Goal: Go to known website: Access a specific website the user already knows

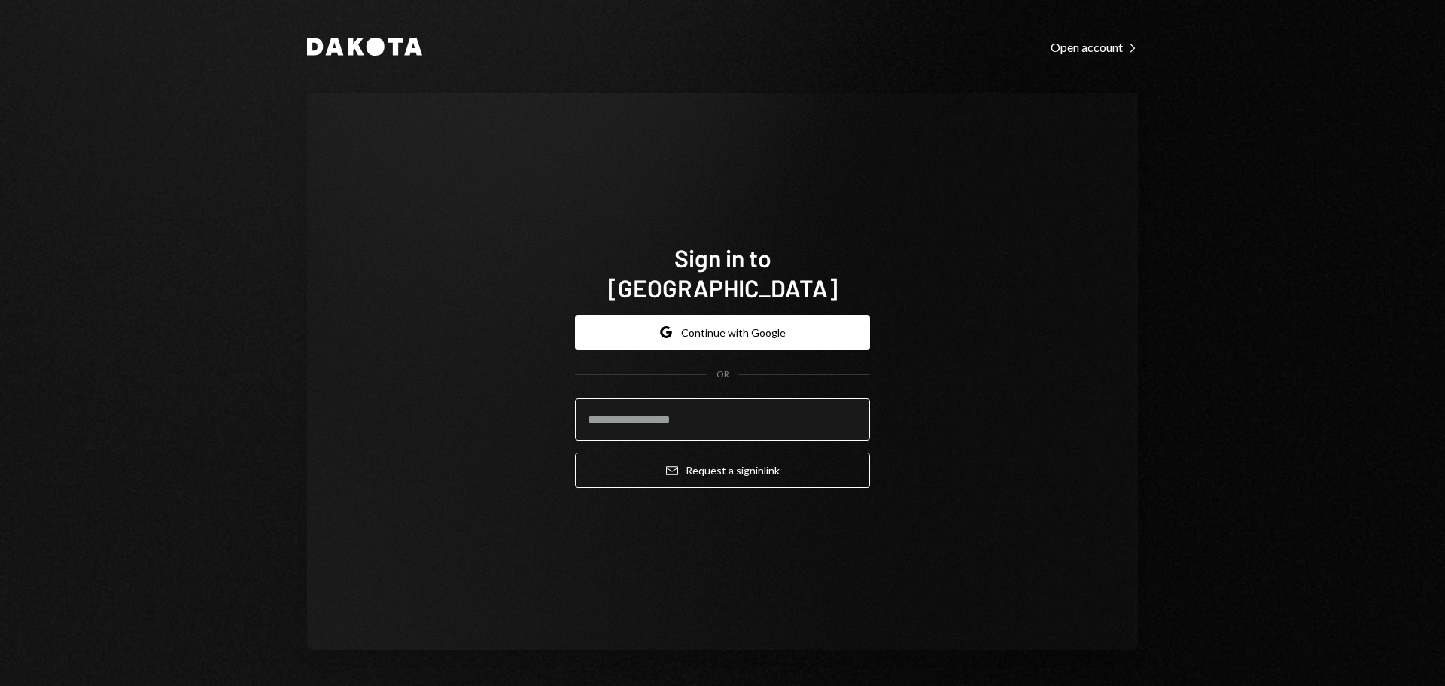
click at [637, 409] on input "email" at bounding box center [722, 419] width 295 height 42
type input "**********"
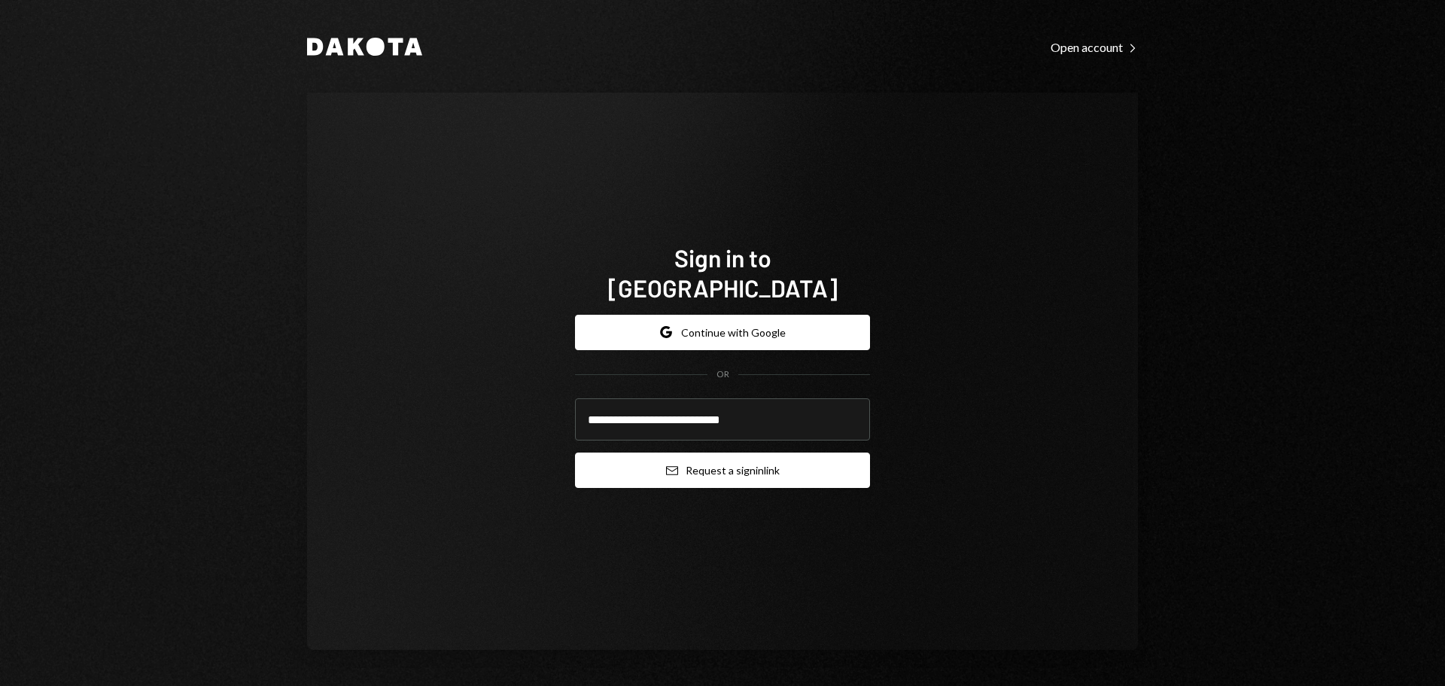
click at [637, 452] on button "Email Request a sign in link" at bounding box center [722, 469] width 295 height 35
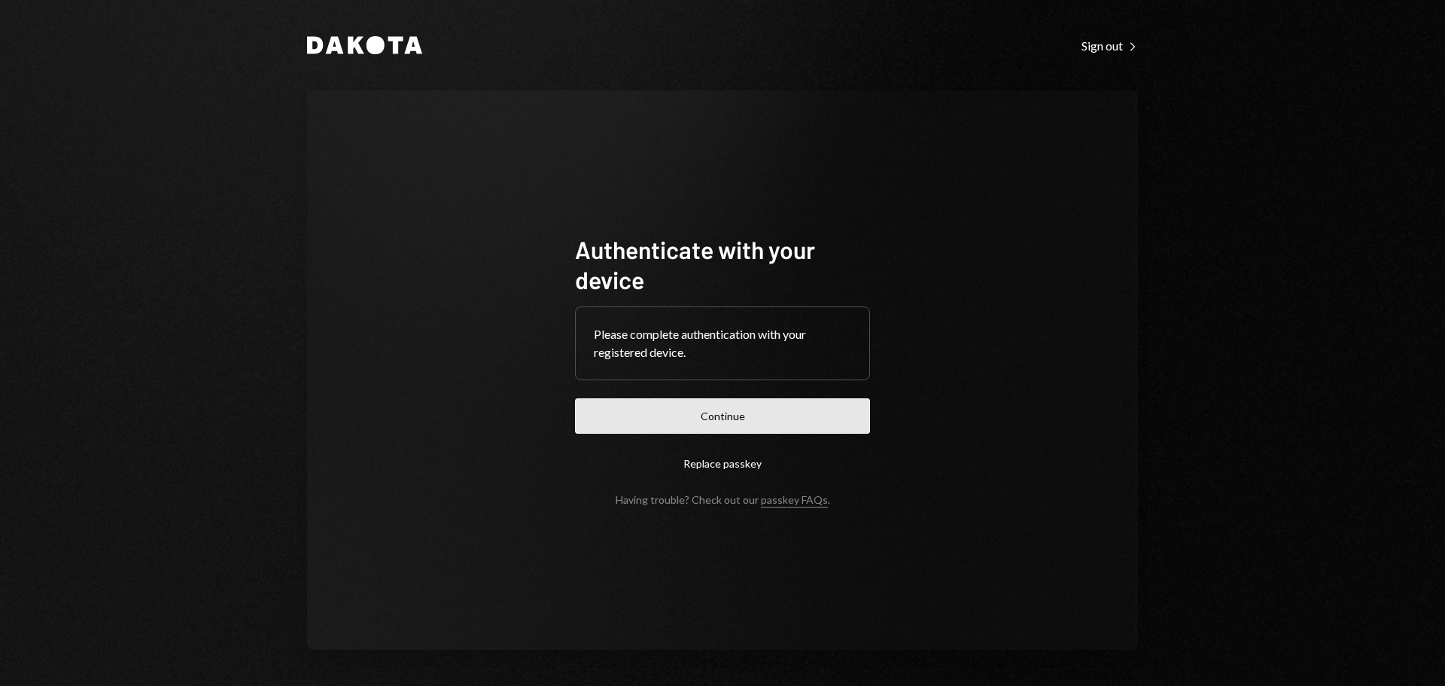
click at [617, 414] on button "Continue" at bounding box center [722, 415] width 295 height 35
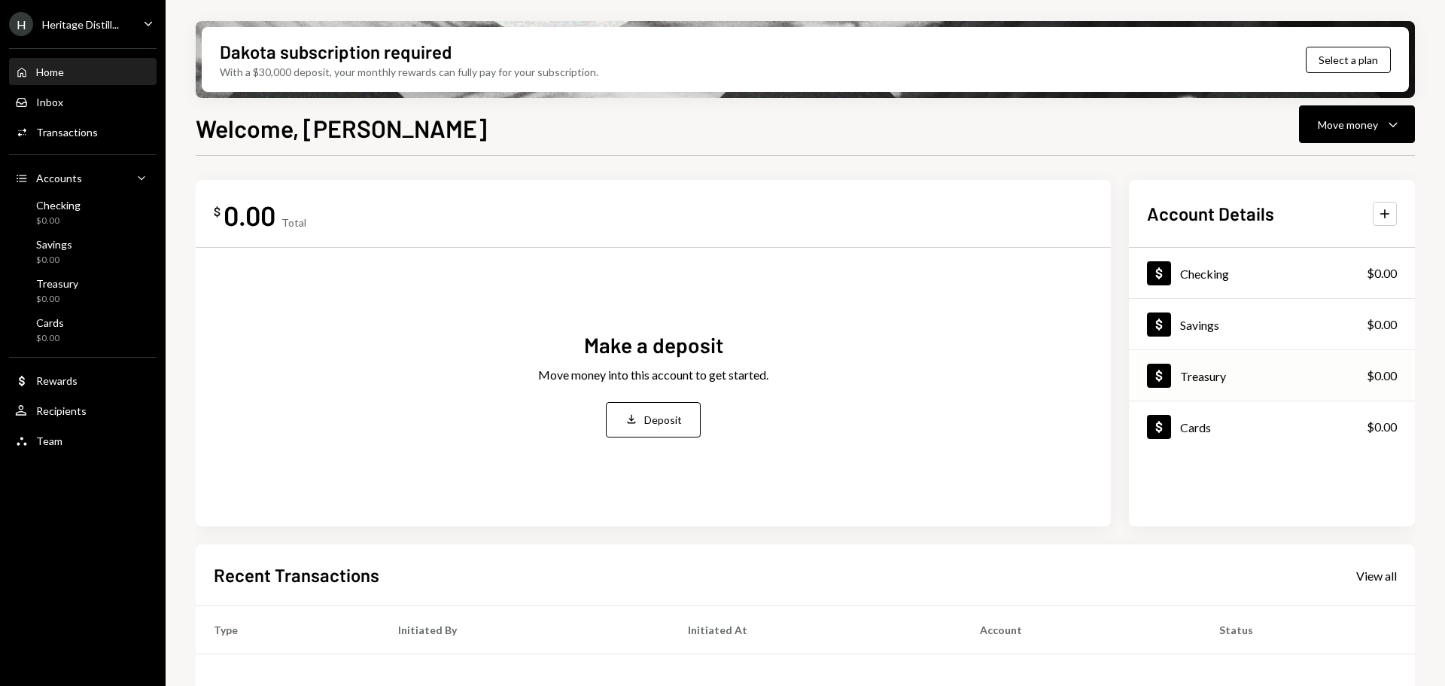
click at [1205, 377] on div "Treasury" at bounding box center [1203, 376] width 46 height 14
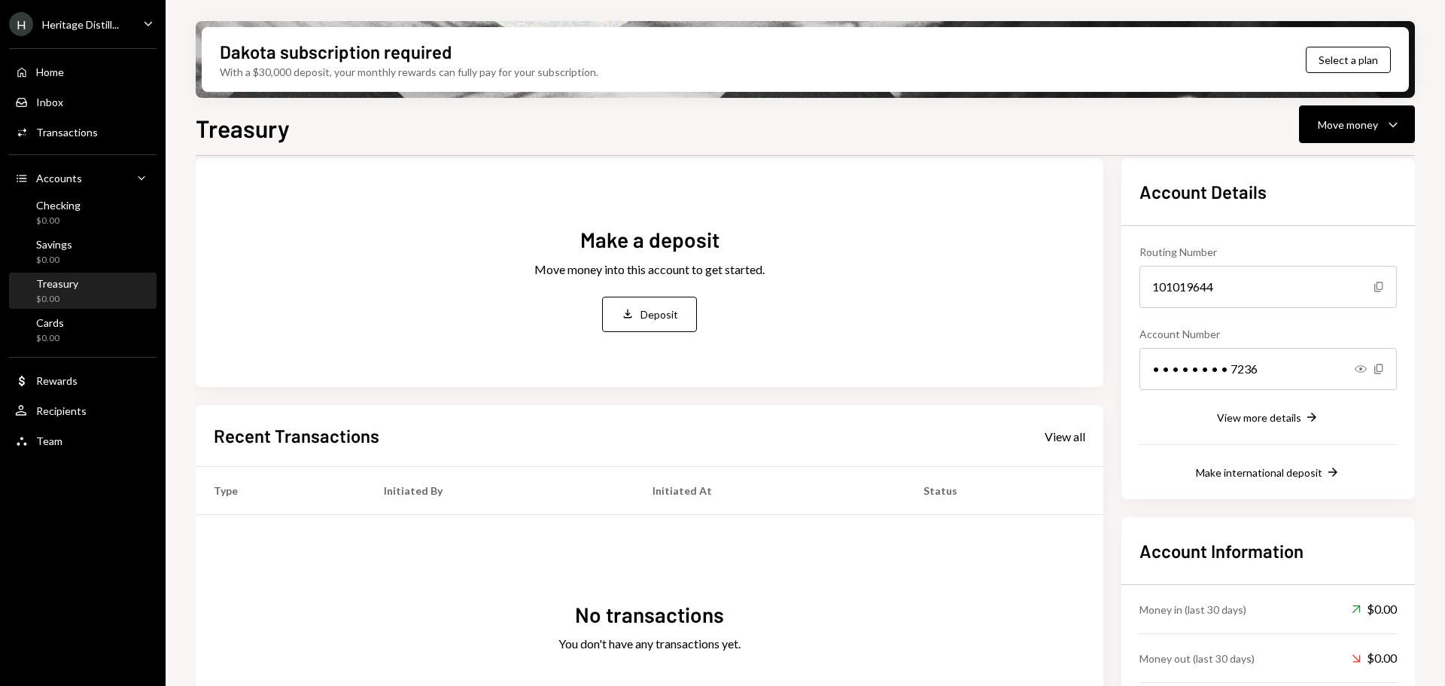
scroll to position [75, 0]
